Goal: Task Accomplishment & Management: Use online tool/utility

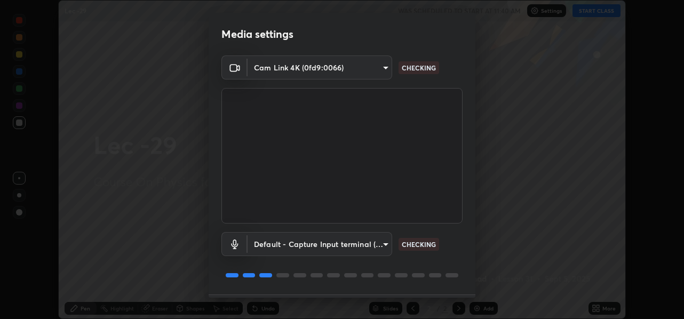
scroll to position [31, 0]
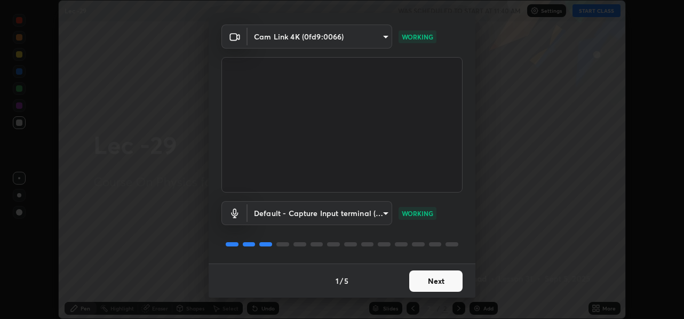
click at [440, 281] on button "Next" at bounding box center [435, 280] width 53 height 21
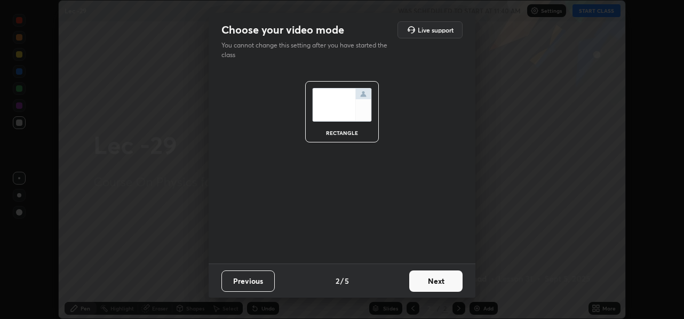
click at [438, 282] on button "Next" at bounding box center [435, 280] width 53 height 21
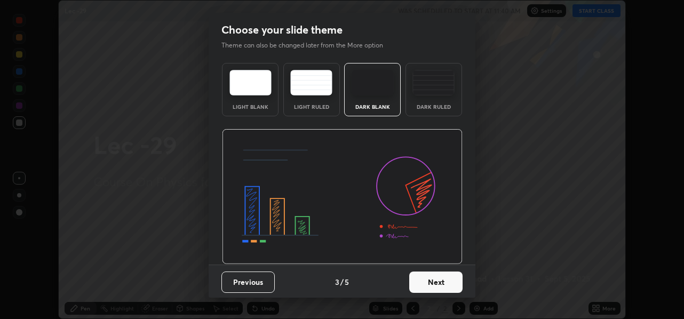
click at [438, 282] on button "Next" at bounding box center [435, 282] width 53 height 21
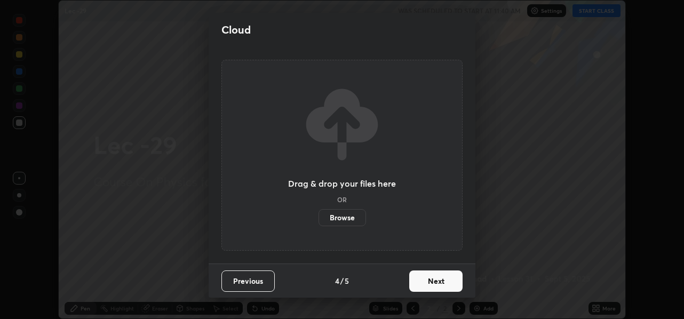
click at [437, 284] on button "Next" at bounding box center [435, 280] width 53 height 21
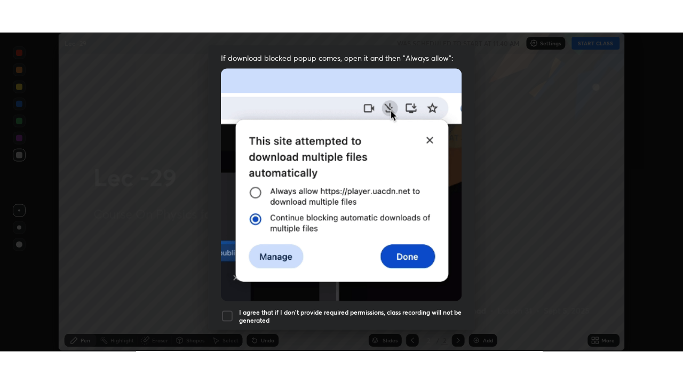
scroll to position [249, 0]
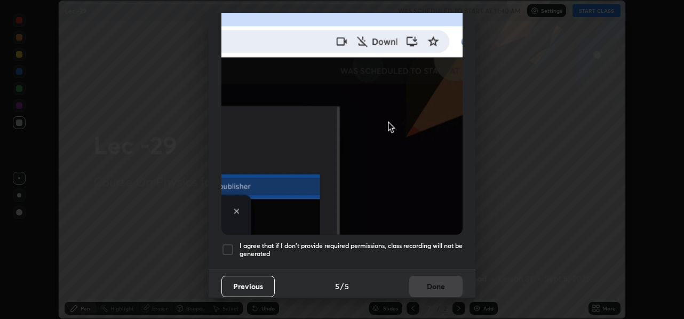
click at [228, 243] on div at bounding box center [227, 249] width 13 height 13
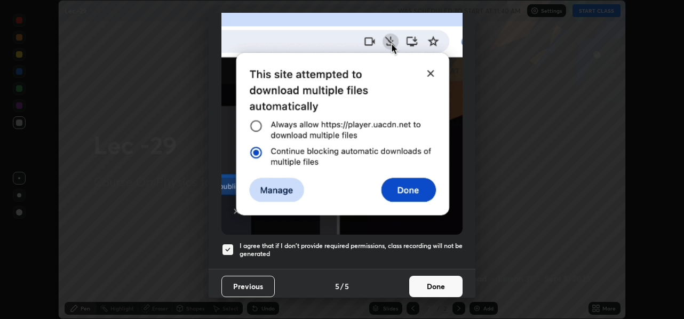
click at [423, 278] on button "Done" at bounding box center [435, 286] width 53 height 21
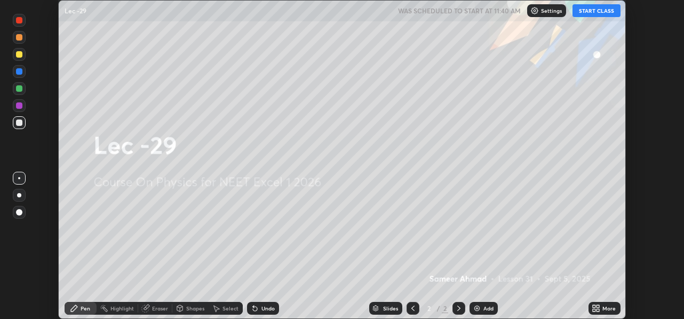
click at [591, 12] on button "START CLASS" at bounding box center [596, 10] width 48 height 13
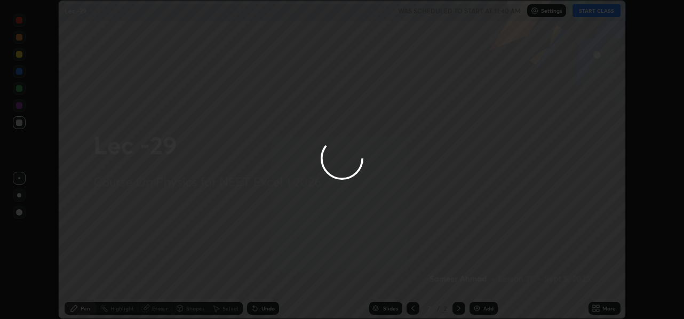
click at [601, 305] on div at bounding box center [342, 159] width 684 height 319
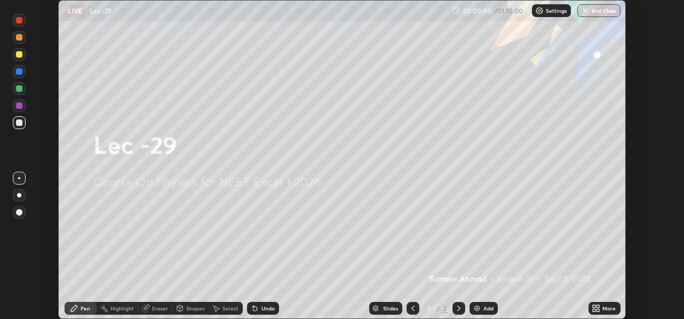
click at [602, 307] on div "More" at bounding box center [608, 308] width 13 height 5
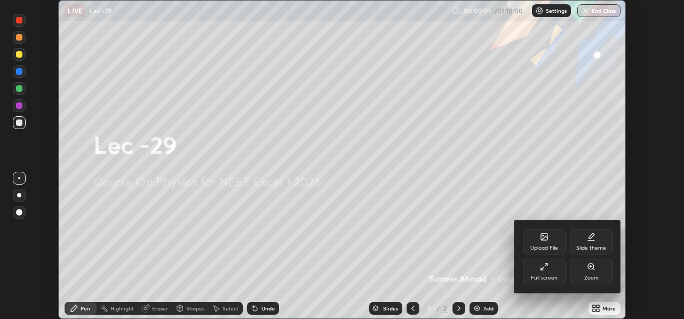
click at [546, 274] on div "Full screen" at bounding box center [544, 272] width 43 height 26
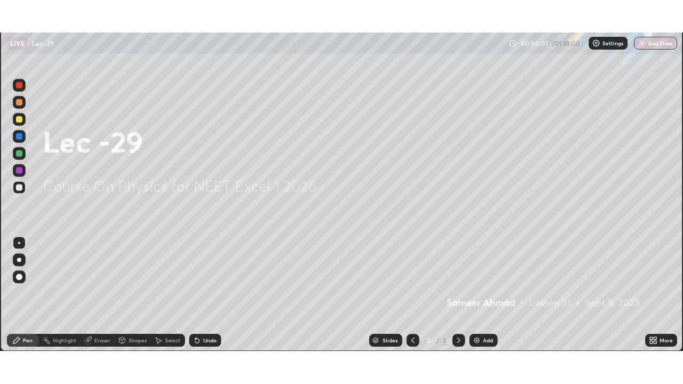
scroll to position [384, 683]
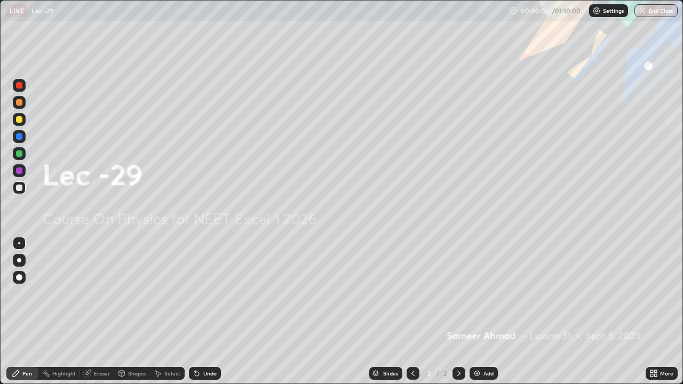
click at [486, 318] on div "Add" at bounding box center [488, 373] width 10 height 5
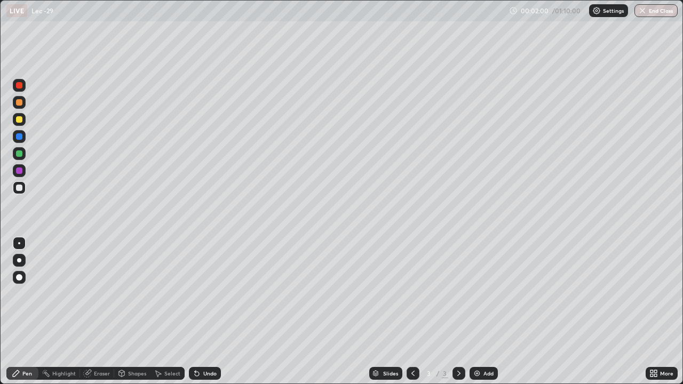
click at [203, 318] on div "Undo" at bounding box center [209, 373] width 13 height 5
click at [204, 318] on div "Undo" at bounding box center [209, 373] width 13 height 5
click at [205, 318] on div "Undo" at bounding box center [209, 373] width 13 height 5
click at [643, 12] on img "button" at bounding box center [642, 10] width 9 height 9
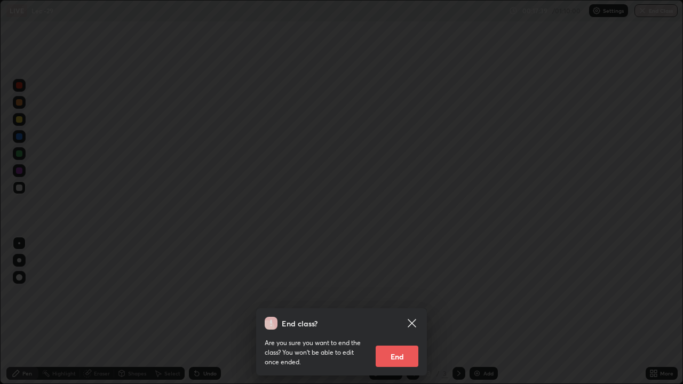
click at [392, 318] on button "End" at bounding box center [397, 356] width 43 height 21
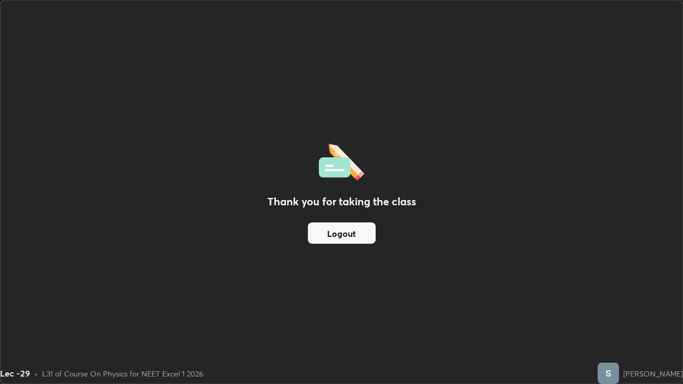
click at [339, 235] on button "Logout" at bounding box center [342, 232] width 68 height 21
click at [335, 234] on button "Logout" at bounding box center [342, 232] width 68 height 21
click at [358, 230] on button "Logout" at bounding box center [342, 232] width 68 height 21
click at [361, 234] on button "Logout" at bounding box center [342, 232] width 68 height 21
click at [361, 236] on button "Logout" at bounding box center [342, 232] width 68 height 21
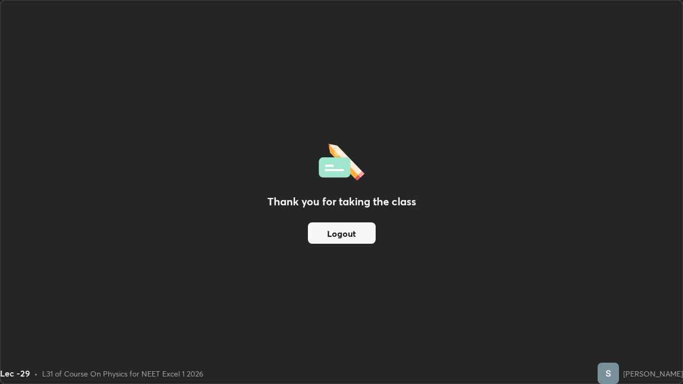
click at [366, 236] on button "Logout" at bounding box center [342, 232] width 68 height 21
